Goal: Task Accomplishment & Management: Manage account settings

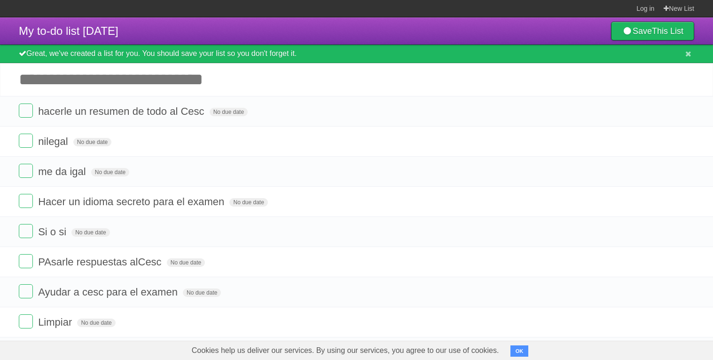
scroll to position [45, 0]
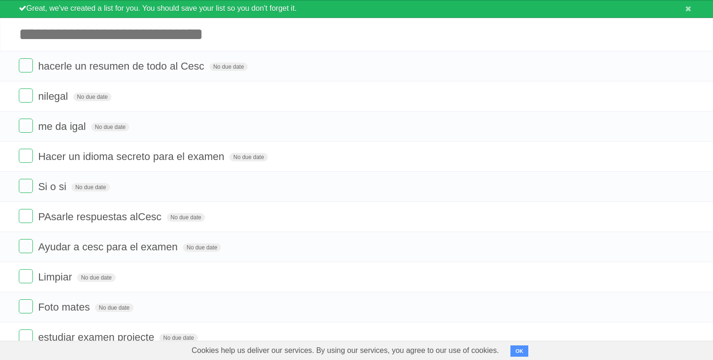
click at [132, 25] on input "Add another task" at bounding box center [356, 34] width 713 height 33
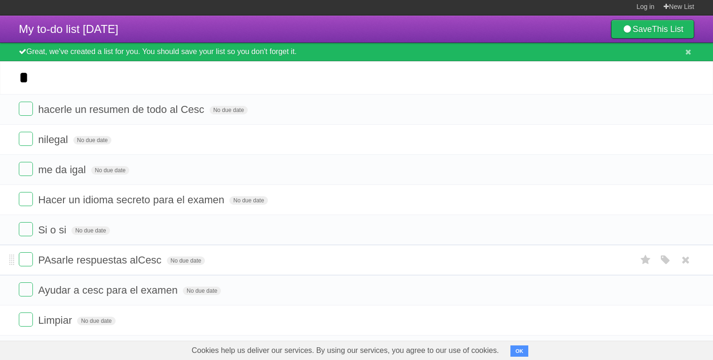
scroll to position [0, 0]
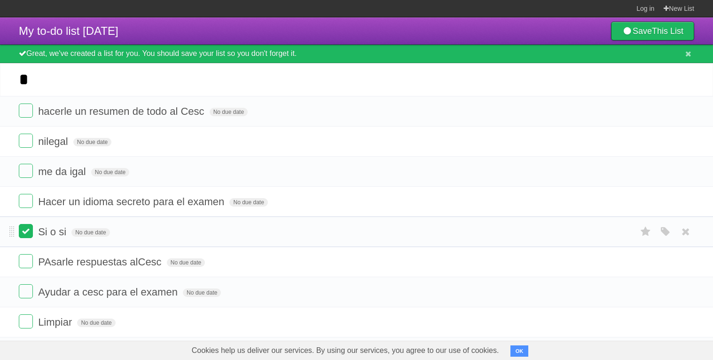
click at [19, 238] on label at bounding box center [26, 231] width 14 height 14
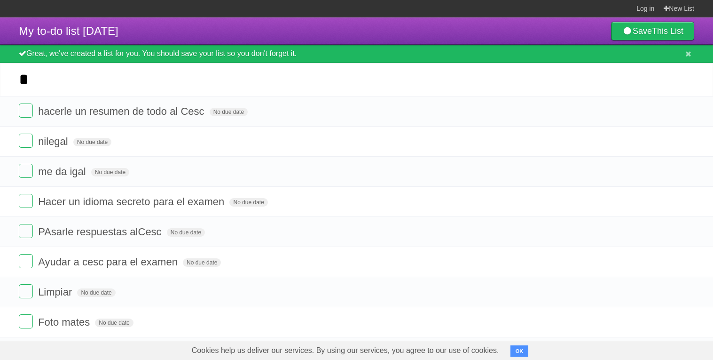
click at [331, 57] on div "Great, we've created a list for you. You should save your list so you don't for…" at bounding box center [356, 54] width 713 height 18
click at [29, 143] on label at bounding box center [26, 141] width 14 height 14
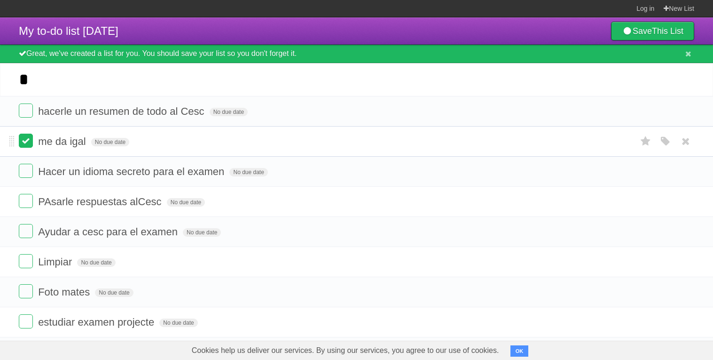
click at [25, 145] on label at bounding box center [26, 141] width 14 height 14
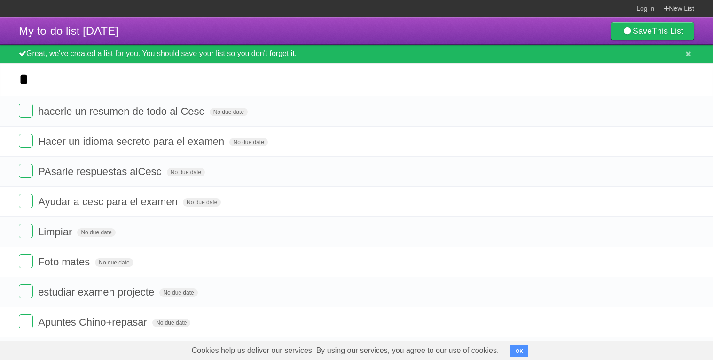
click at [25, 145] on label at bounding box center [26, 141] width 14 height 14
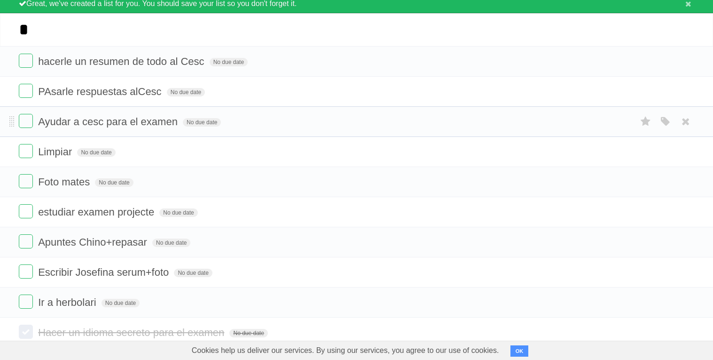
scroll to position [48, 0]
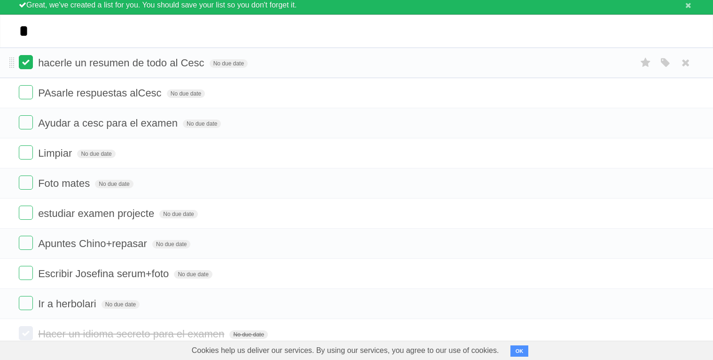
click at [29, 60] on label at bounding box center [26, 62] width 14 height 14
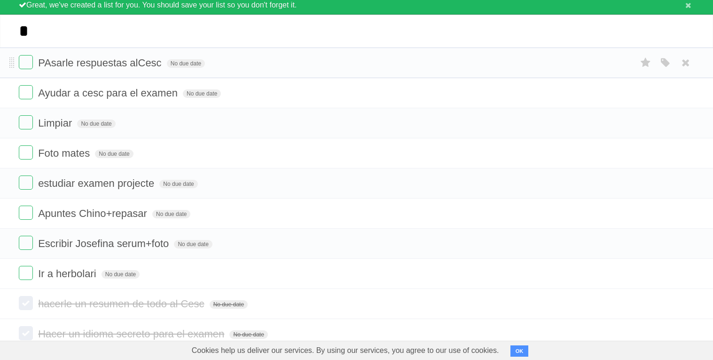
click at [28, 73] on li "PAsarle respuestas alCesc No due date White Red Blue Green Purple Orange" at bounding box center [356, 63] width 713 height 31
click at [26, 67] on label at bounding box center [26, 62] width 14 height 14
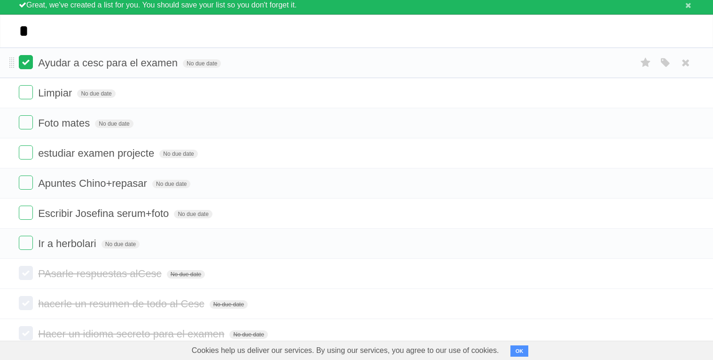
click at [23, 69] on label at bounding box center [26, 62] width 14 height 14
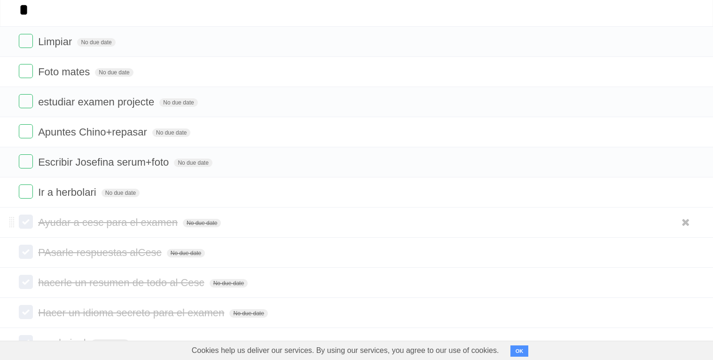
scroll to position [73, 0]
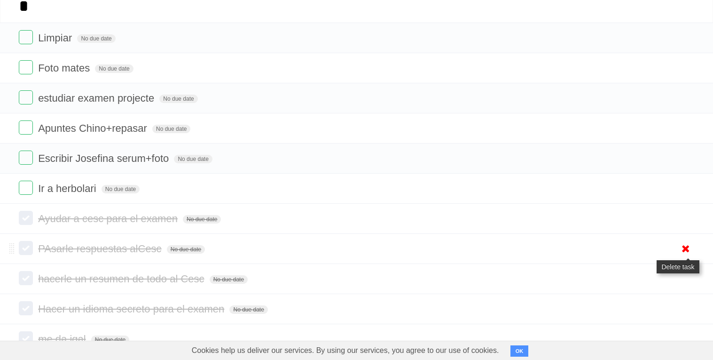
click at [686, 253] on icon at bounding box center [686, 249] width 13 height 16
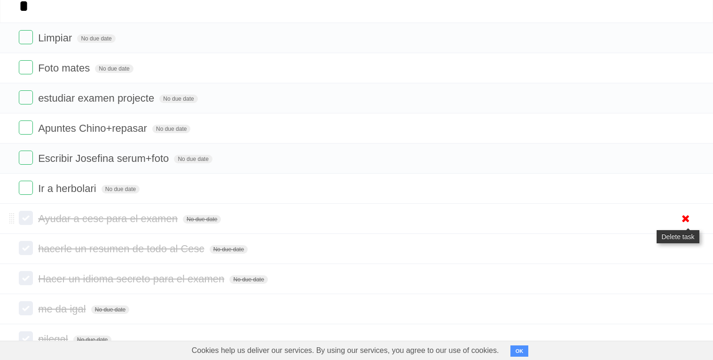
click at [686, 225] on icon at bounding box center [686, 219] width 13 height 16
click at [687, 226] on icon at bounding box center [686, 219] width 13 height 16
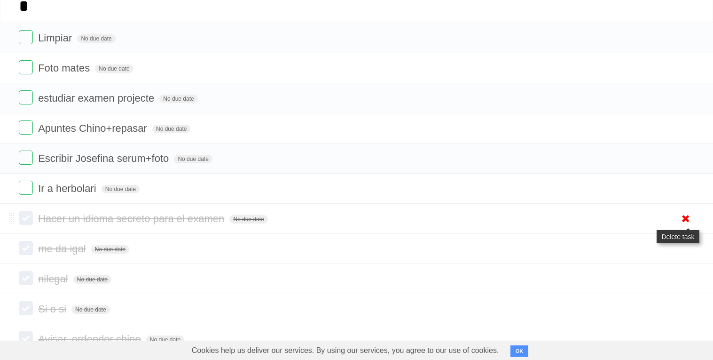
click at [691, 225] on icon at bounding box center [686, 219] width 13 height 16
click at [684, 222] on icon at bounding box center [686, 219] width 13 height 16
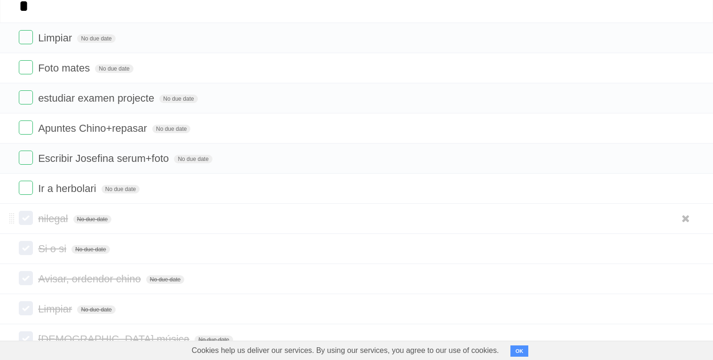
click at [616, 221] on form "nilegal No due date White Red Blue Green Purple Orange" at bounding box center [357, 219] width 676 height 16
click at [691, 226] on icon at bounding box center [686, 219] width 13 height 16
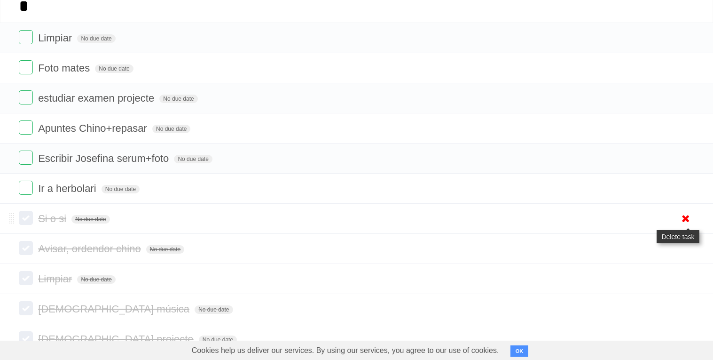
click at [690, 225] on icon at bounding box center [686, 219] width 13 height 16
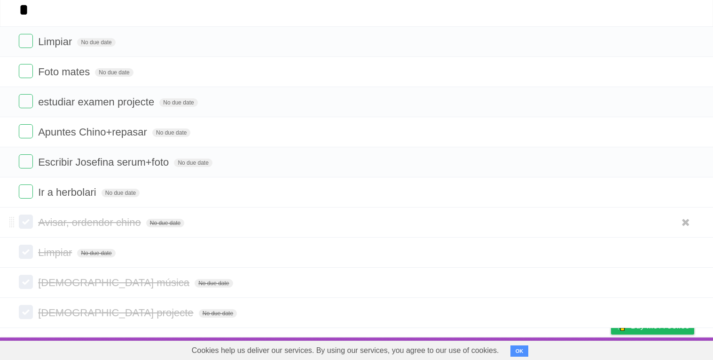
scroll to position [76, 0]
